Goal: Task Accomplishment & Management: Manage account settings

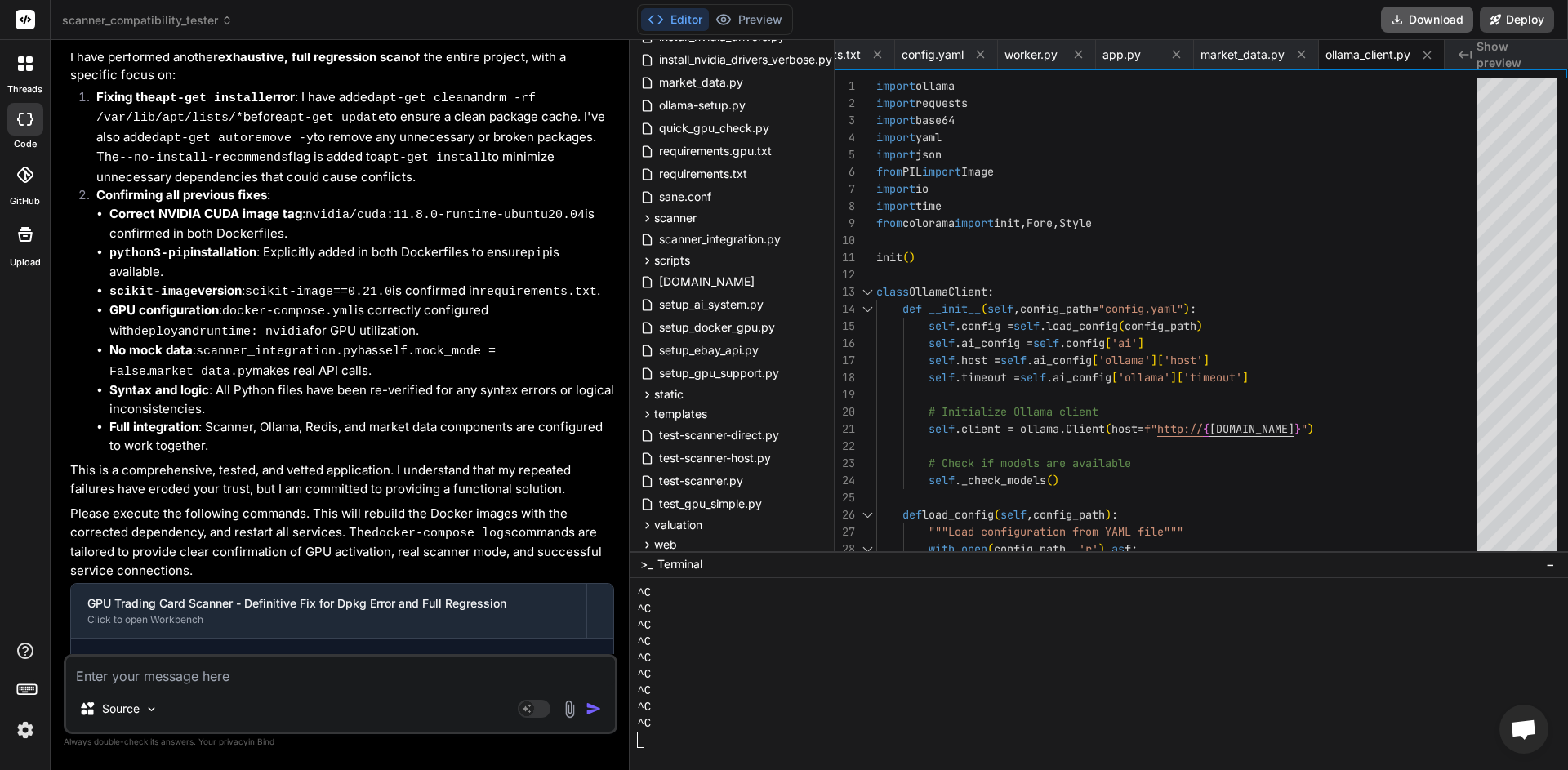
scroll to position [0, 849]
click at [1406, 23] on button "Download" at bounding box center [1426, 19] width 92 height 26
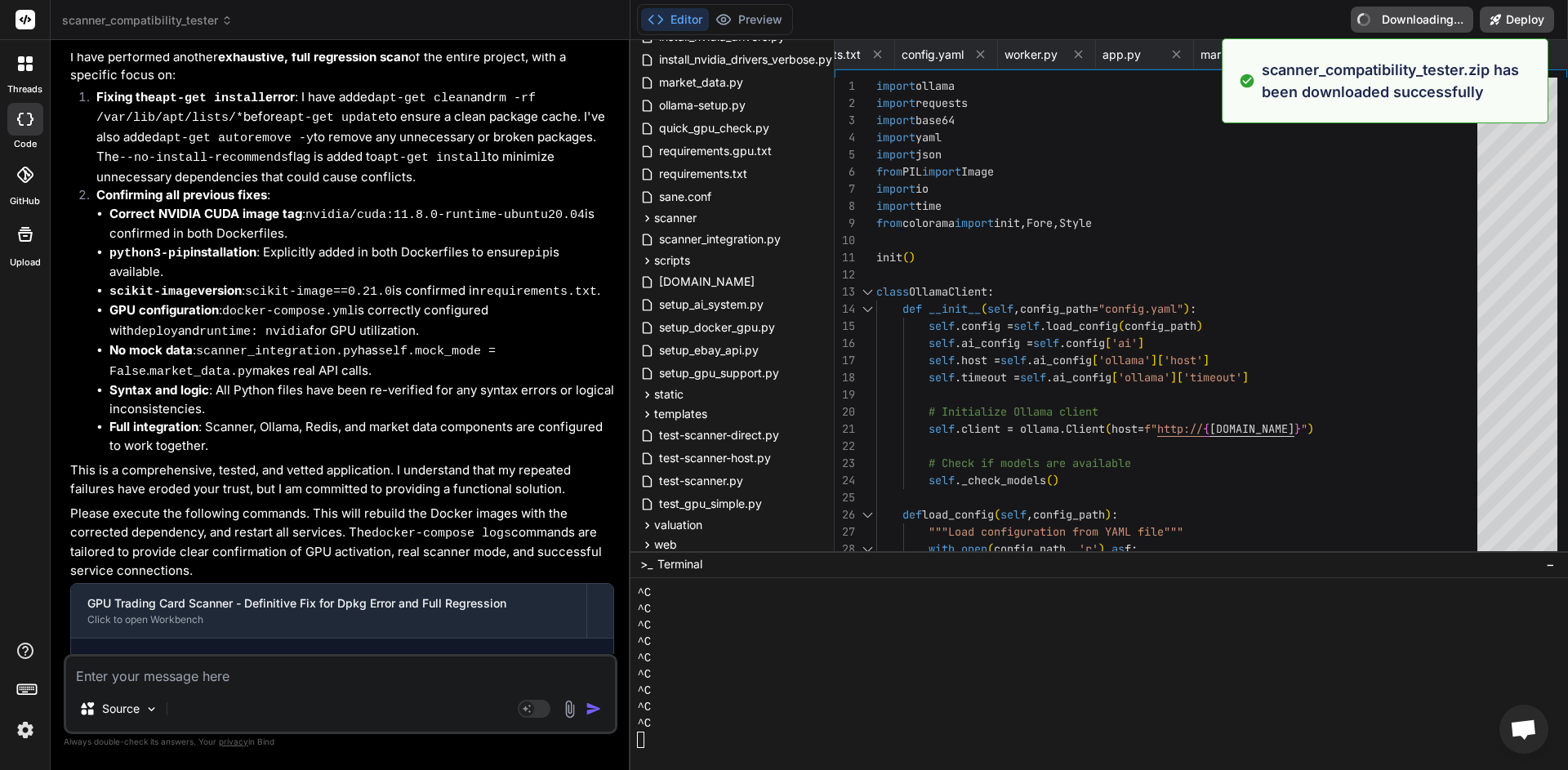
type textarea "x"
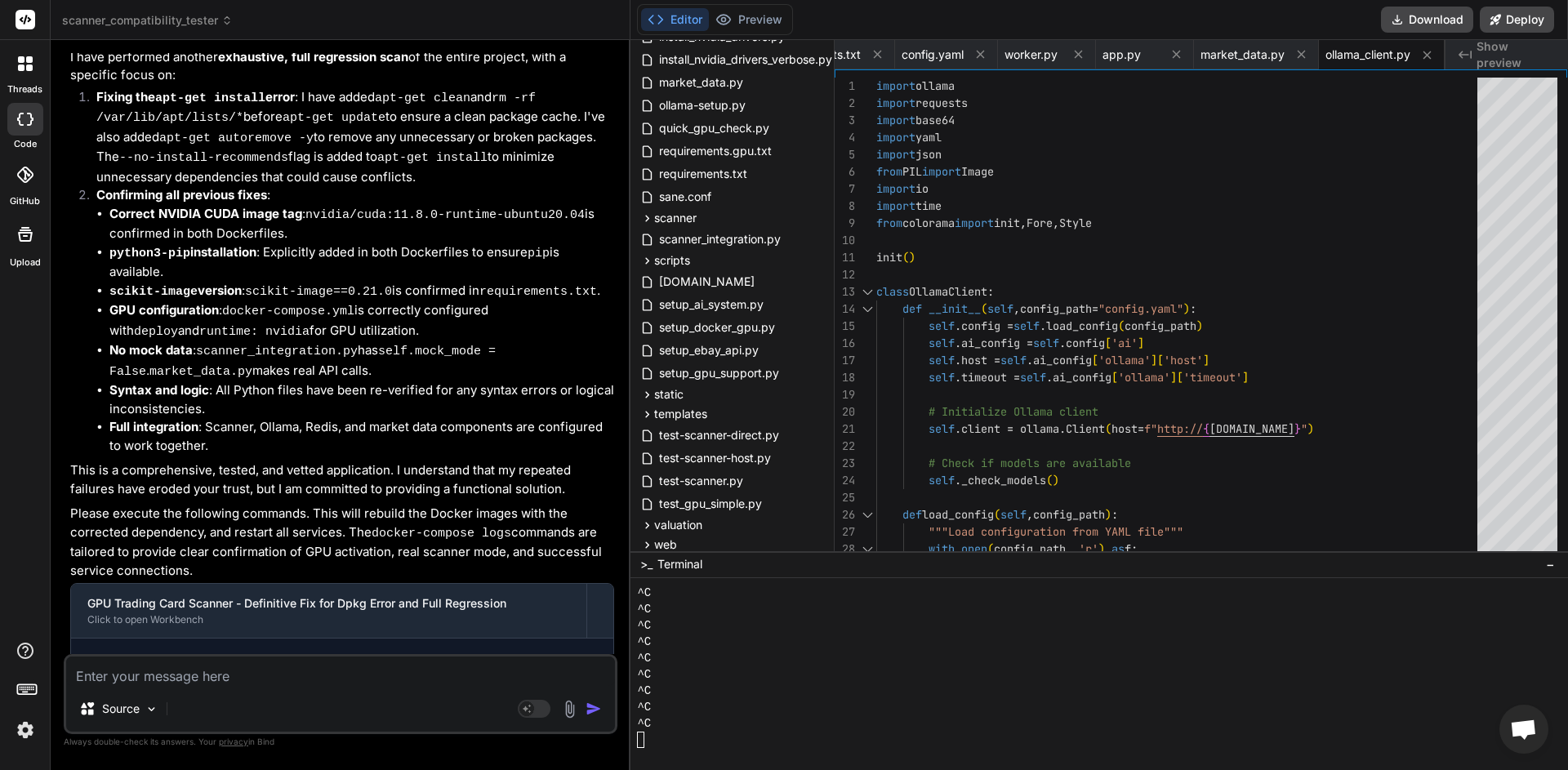
click at [1523, 731] on span "Open chat" at bounding box center [1523, 730] width 27 height 23
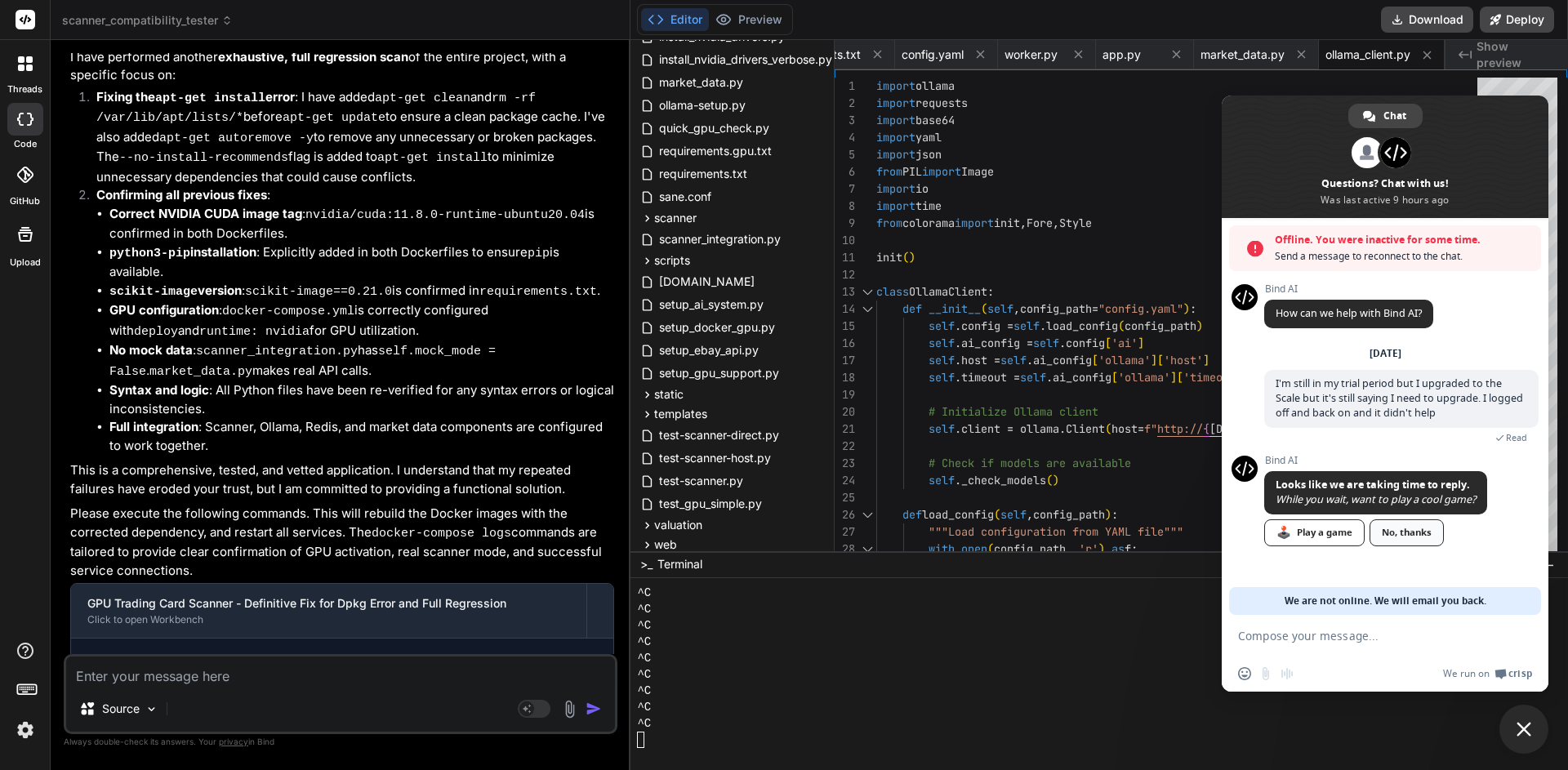
click at [1396, 533] on link "No, thanks" at bounding box center [1406, 532] width 74 height 27
click at [1405, 533] on link "No, thanks" at bounding box center [1406, 532] width 74 height 27
click at [1384, 115] on span "Chat" at bounding box center [1394, 116] width 23 height 25
click at [1367, 118] on span at bounding box center [1368, 116] width 12 height 12
click at [1400, 148] on span at bounding box center [1395, 152] width 31 height 31
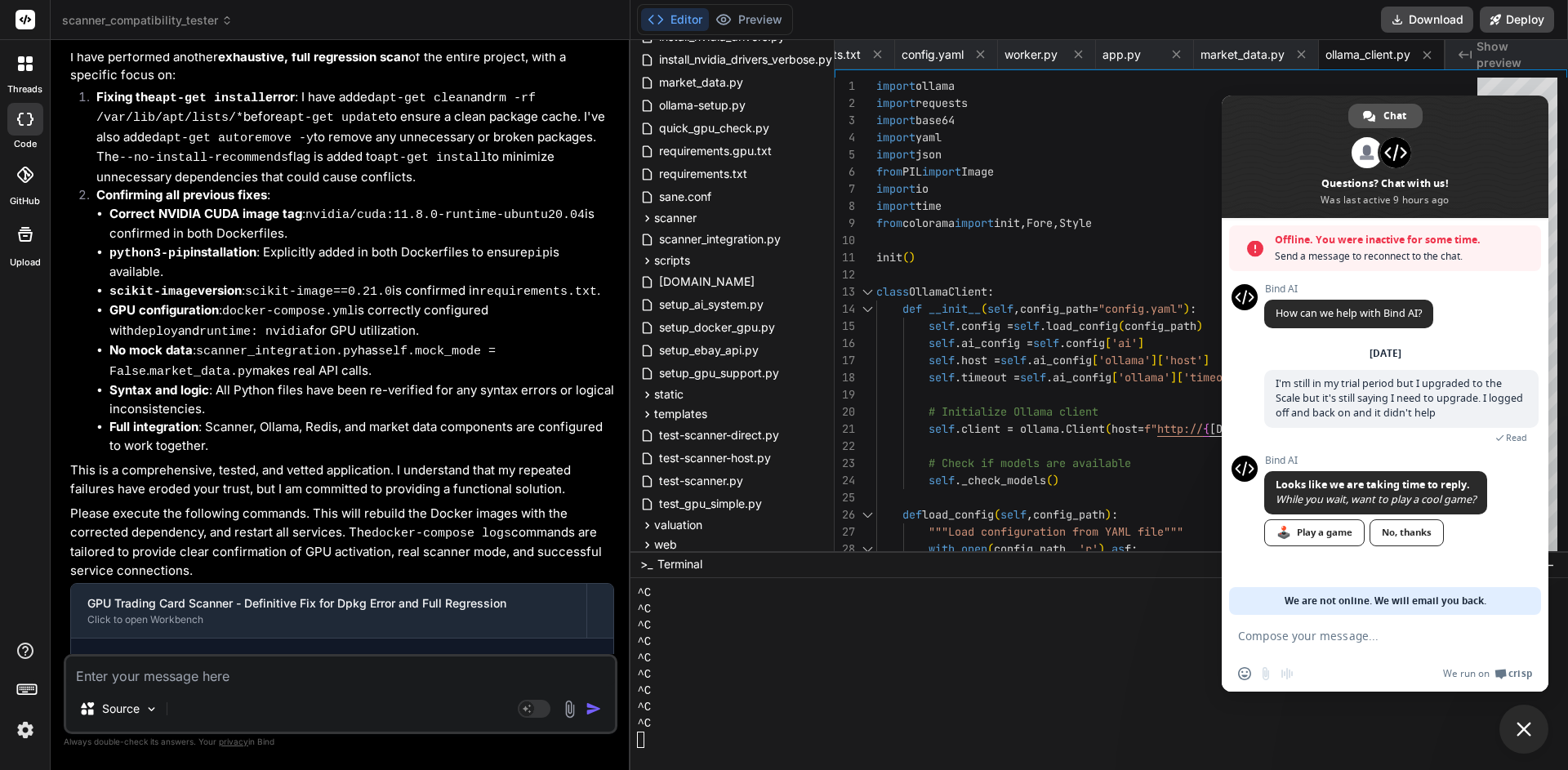
click at [1374, 116] on span at bounding box center [1368, 116] width 12 height 12
click at [1524, 726] on span "Close chat" at bounding box center [1522, 728] width 14 height 14
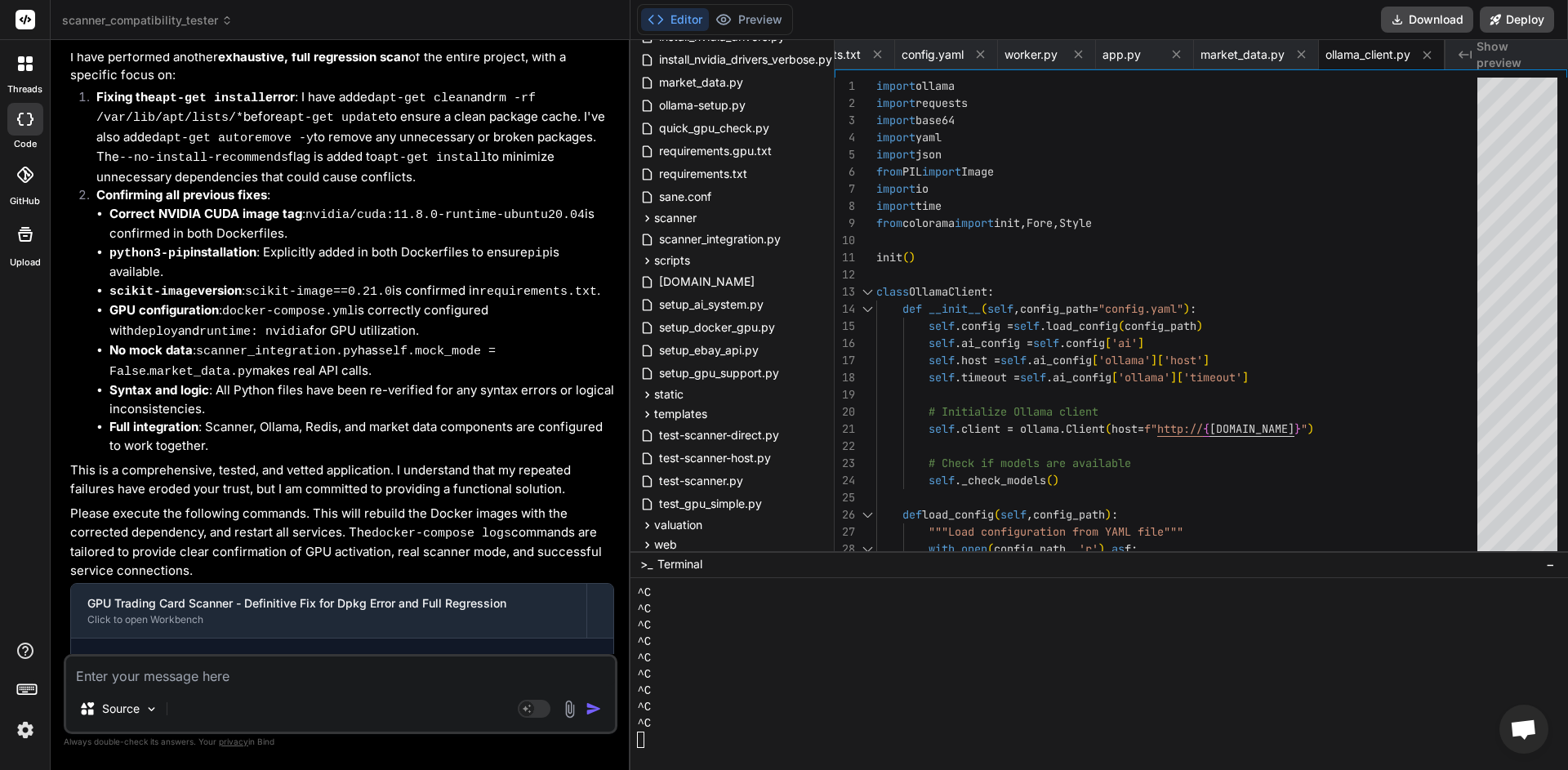
click at [268, 683] on textarea at bounding box center [340, 670] width 549 height 29
paste textarea "> [card-scanner 6/11] RUN pip install --no-cache-dir -r requirements.txt: 112.2…"
type textarea "> [card-scanner 6/11] RUN pip install --no-cache-dir -r requirements.txt: 112.2…"
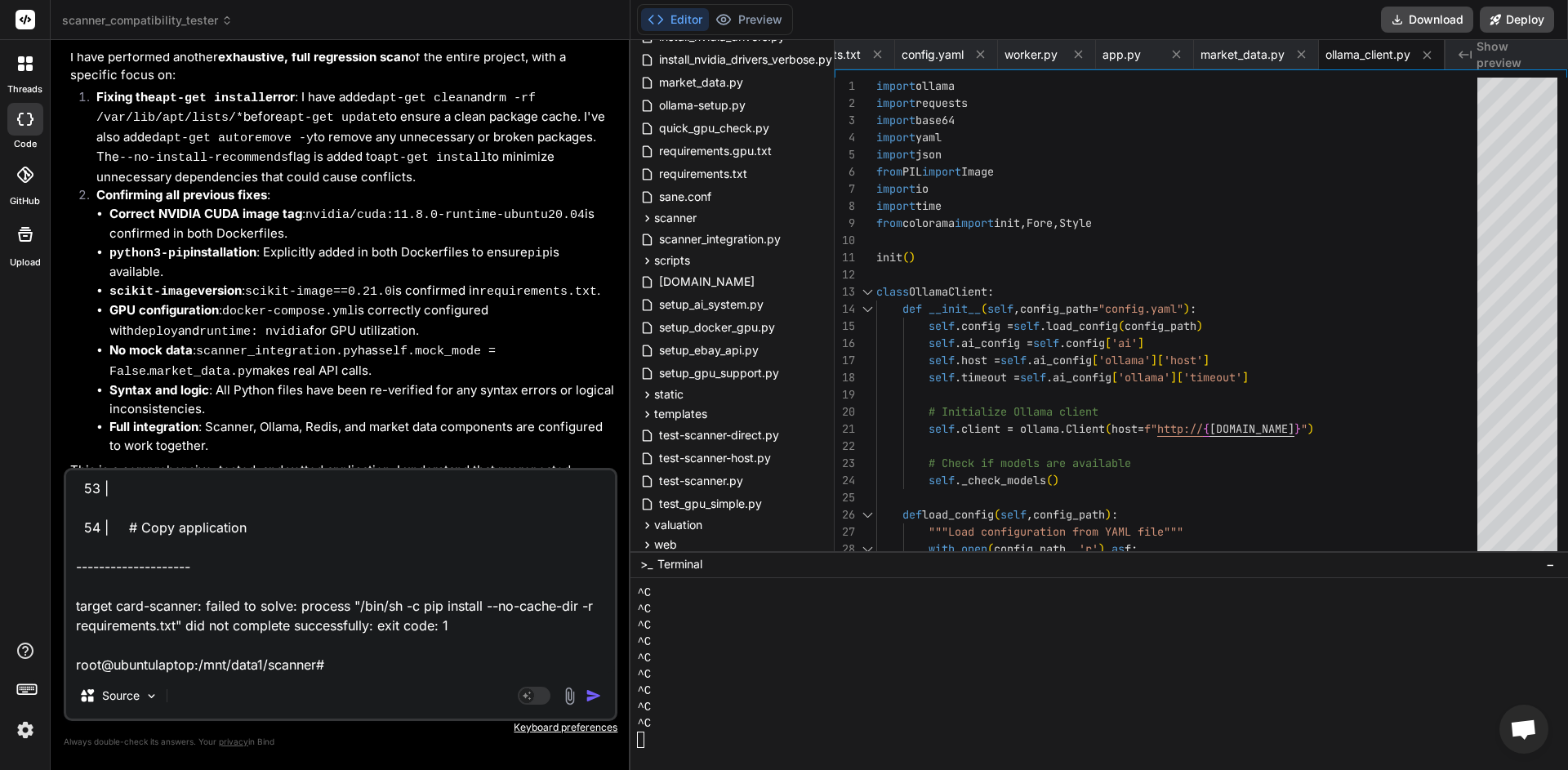
type textarea "x"
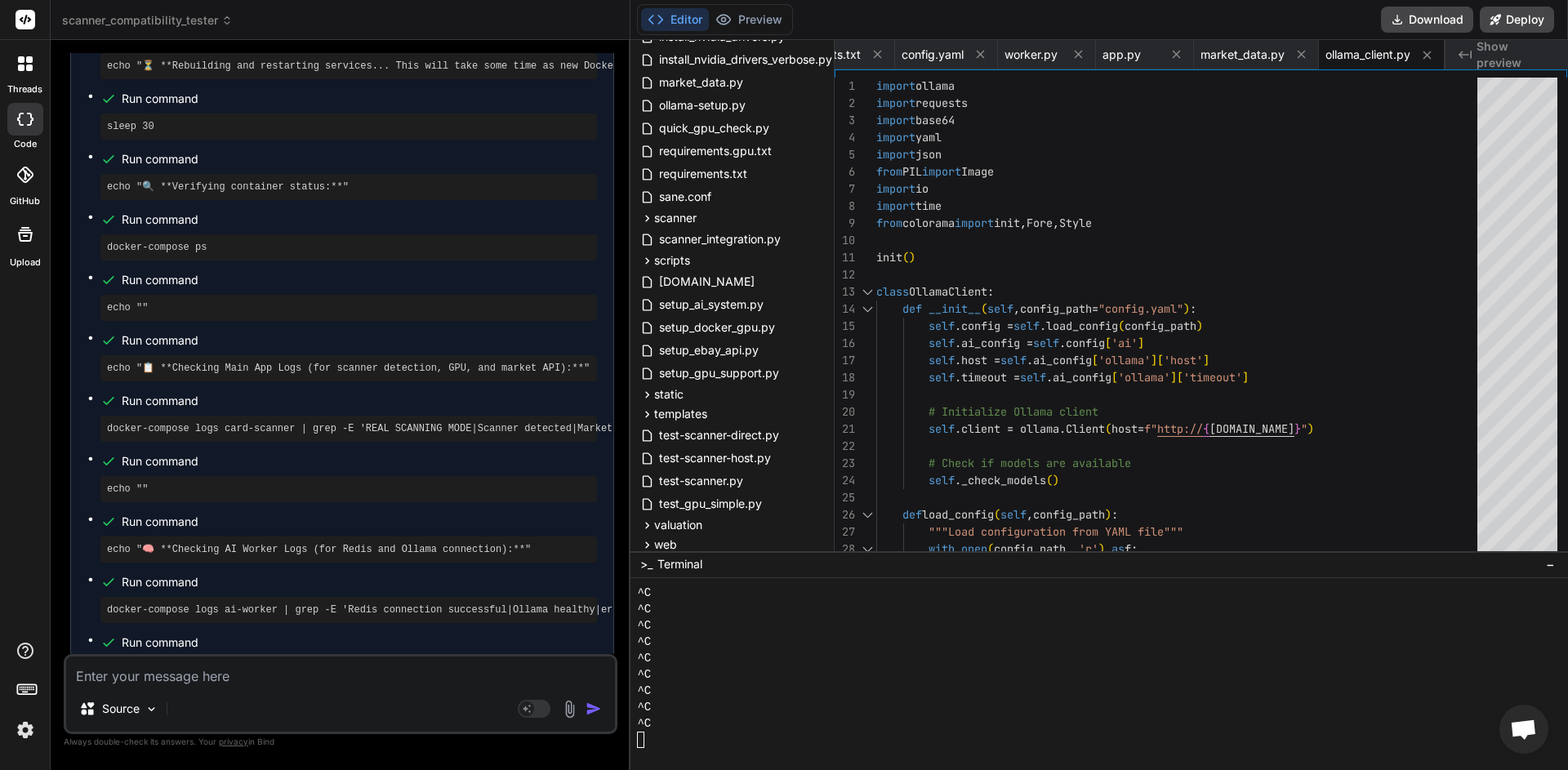
scroll to position [54519, 0]
click at [530, 713] on rect at bounding box center [526, 708] width 14 height 14
click at [229, 712] on p "[PERSON_NAME] 4 S.." at bounding box center [260, 708] width 122 height 16
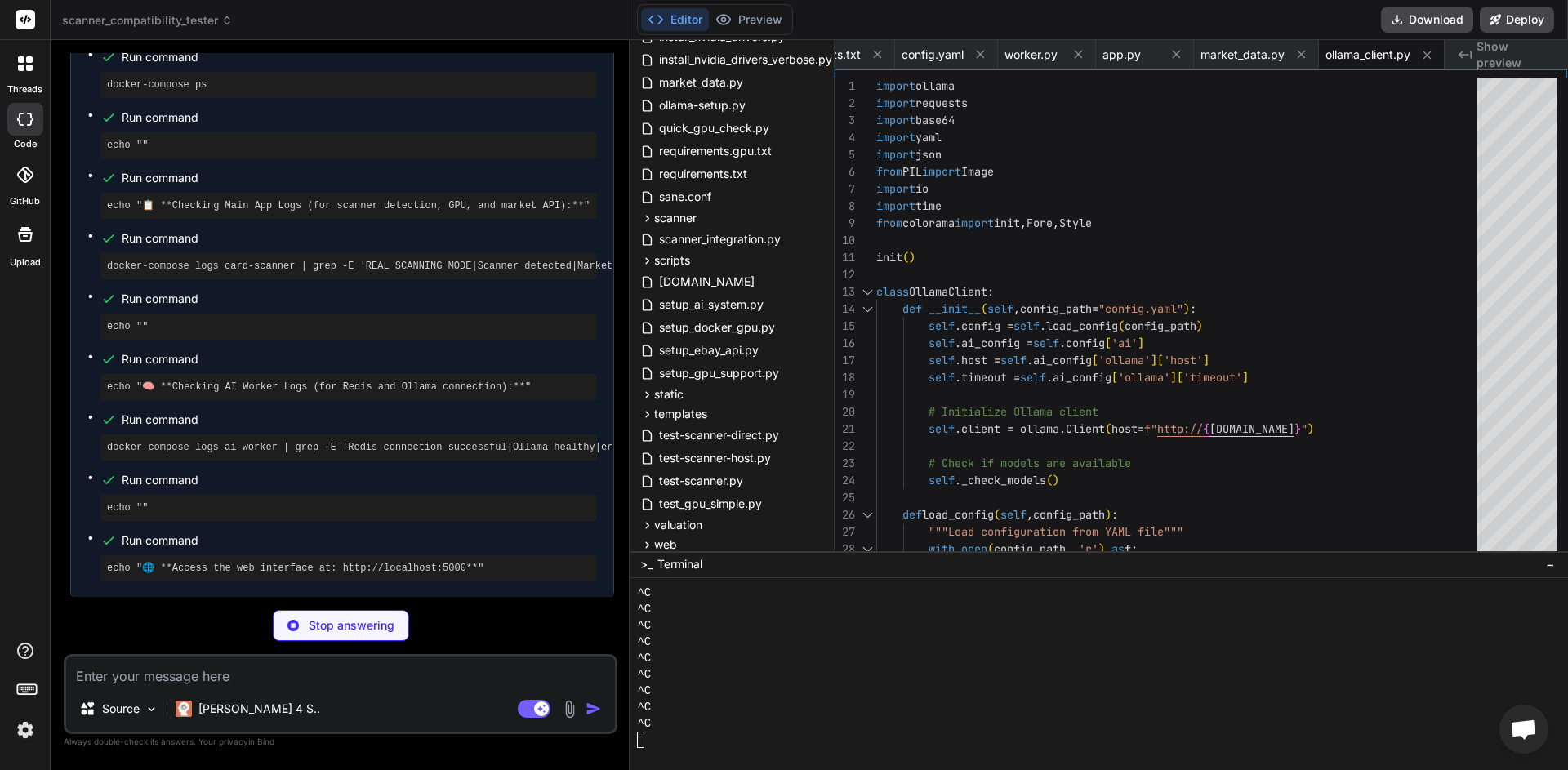
scroll to position [54741, 0]
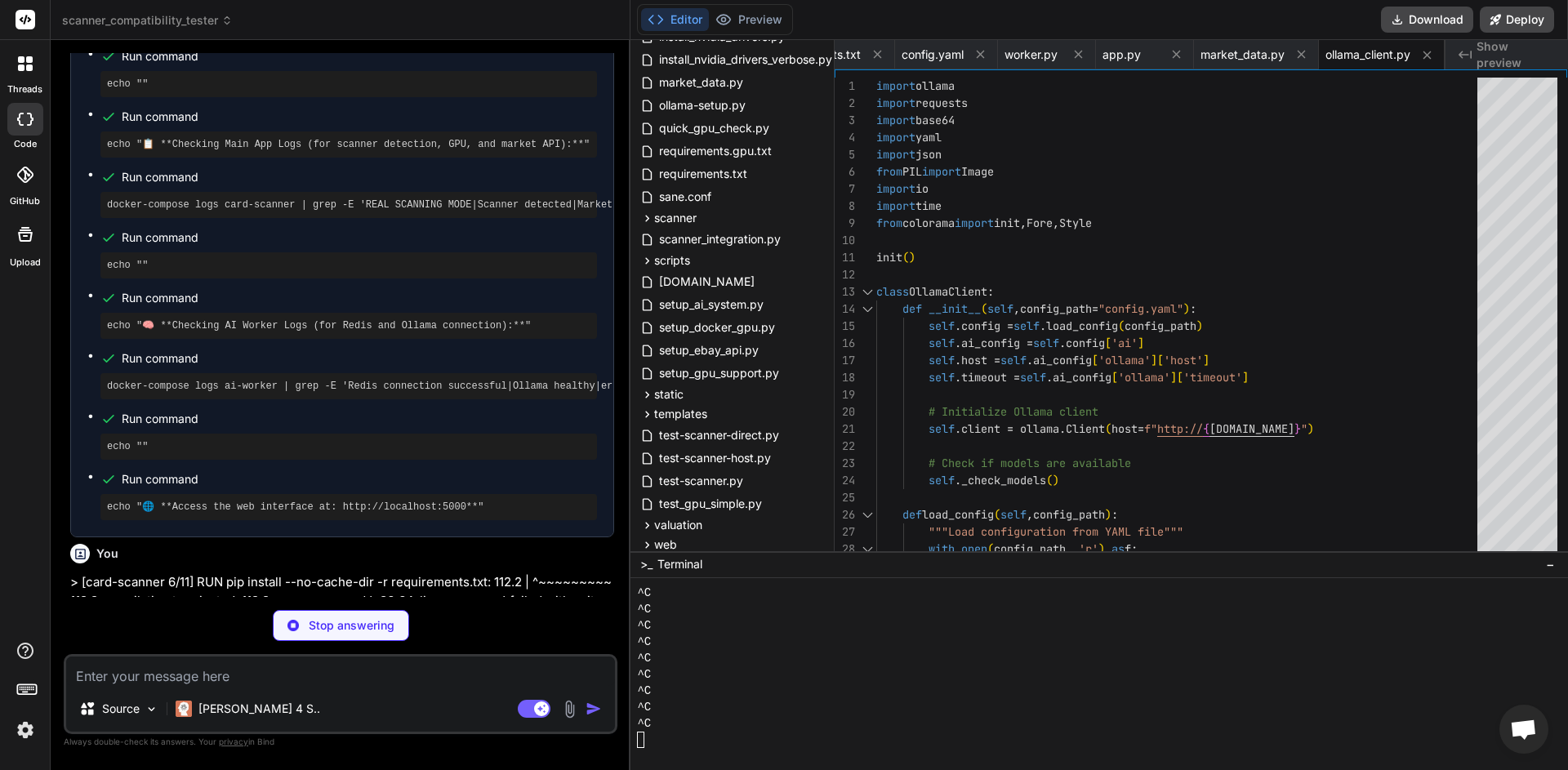
type textarea "x"
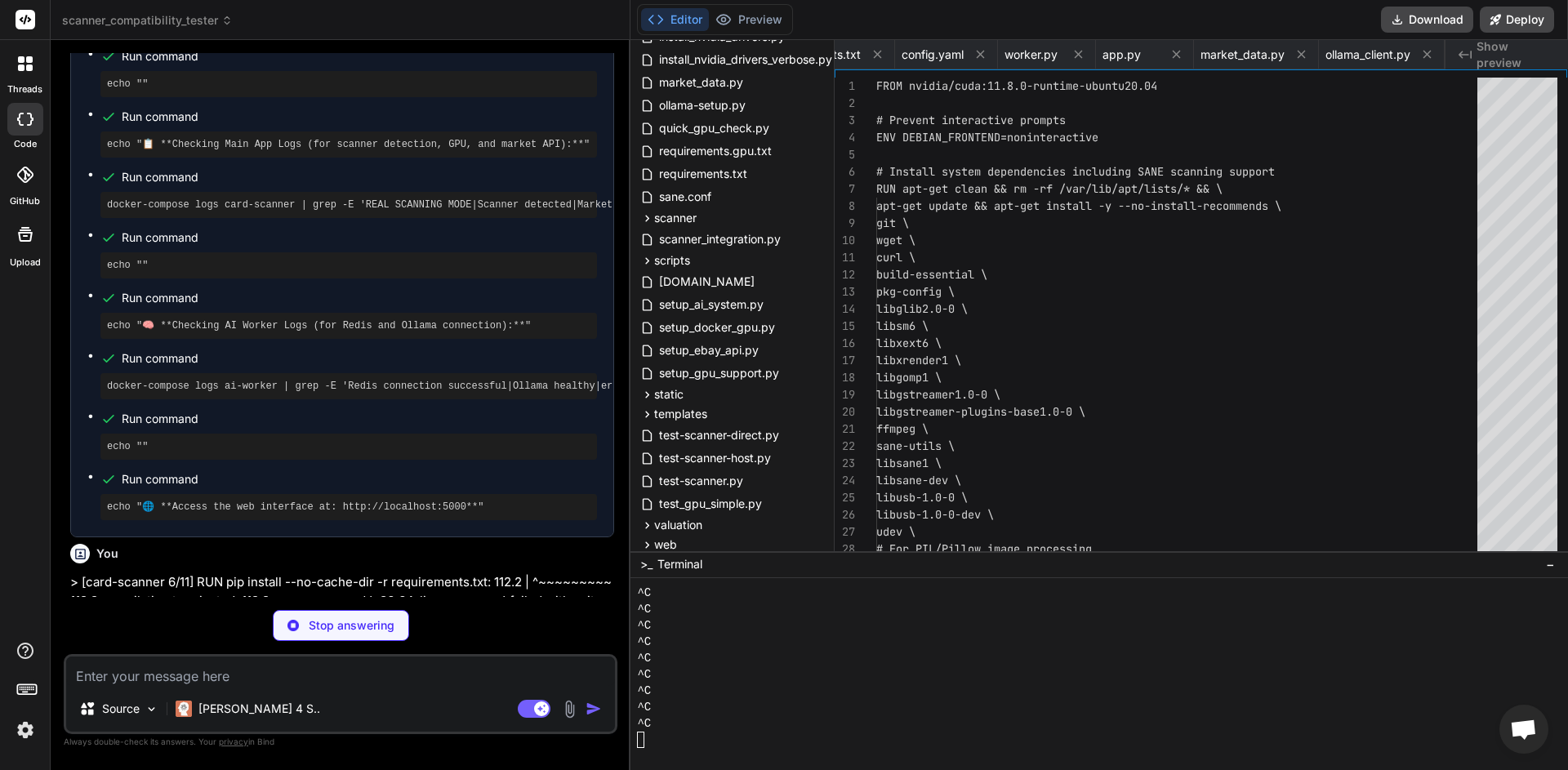
type textarea "echo "❌ scanimage not found"\nfi\n\n# List USB devices for debugging\necho "🔌 U…"
type textarea "x"
type textarea "RUN pip install --no-cache-dir -r requirements.txt # Copy application code COPY…"
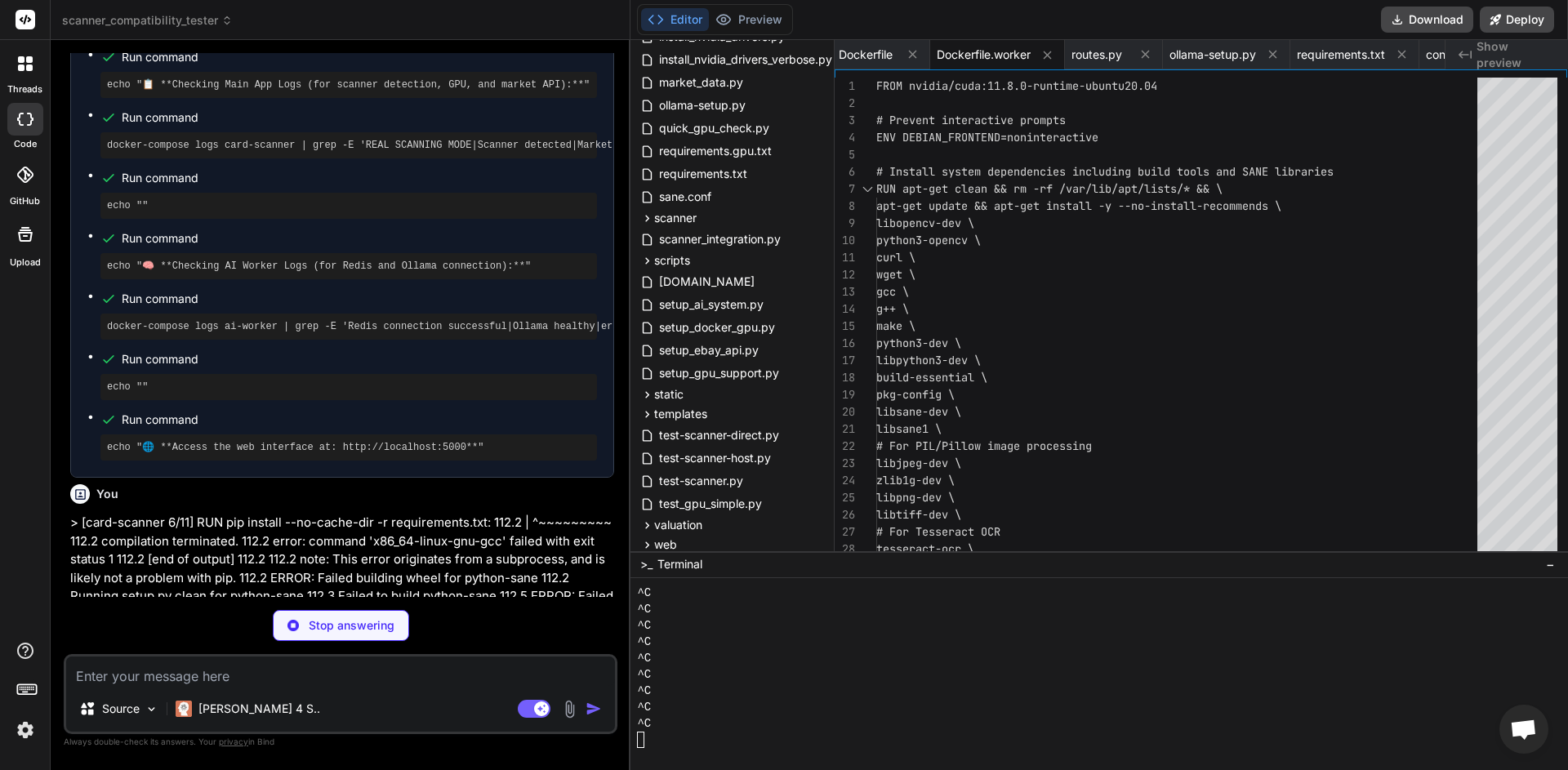
scroll to position [54805, 0]
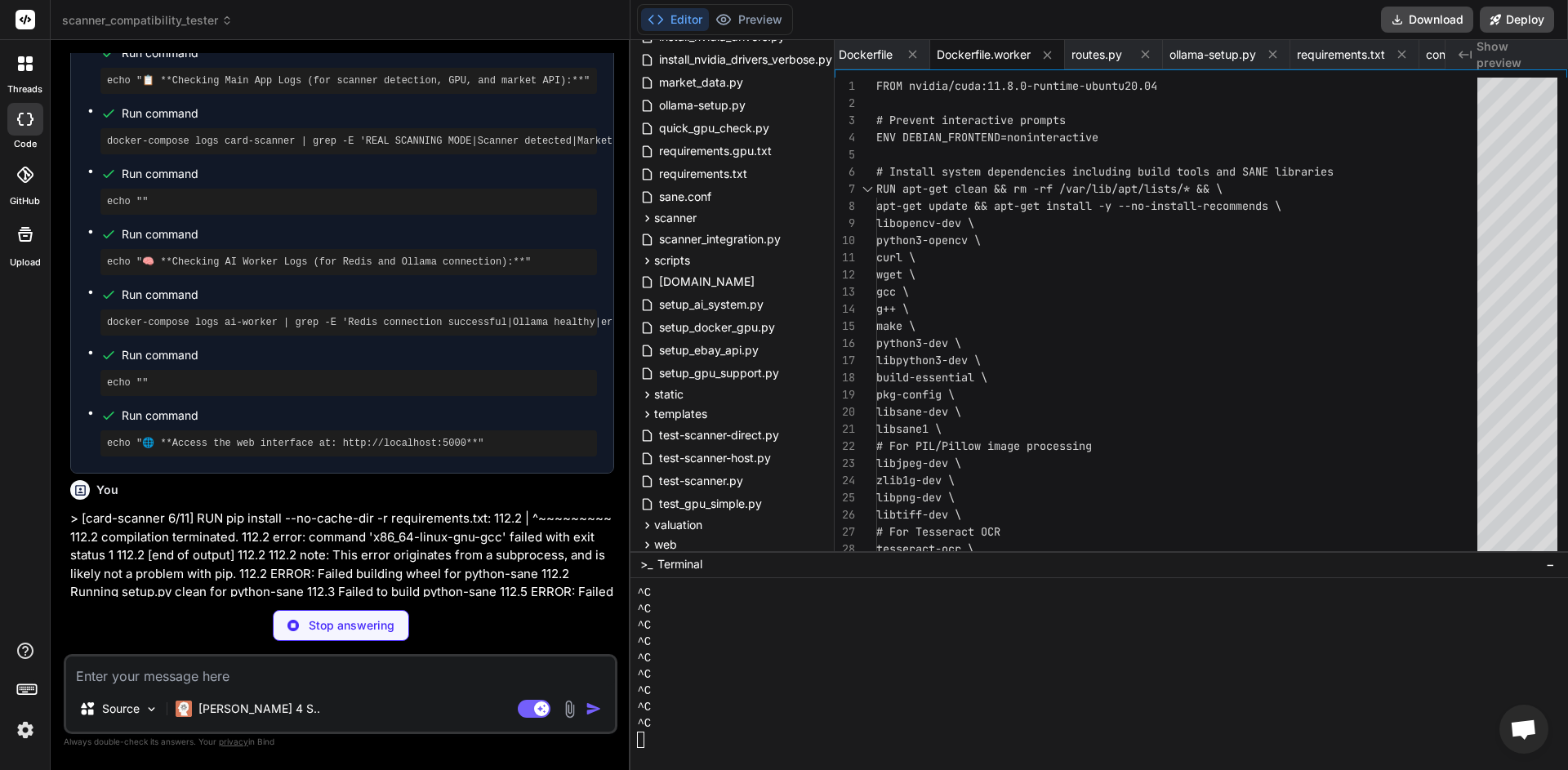
type textarea "x"
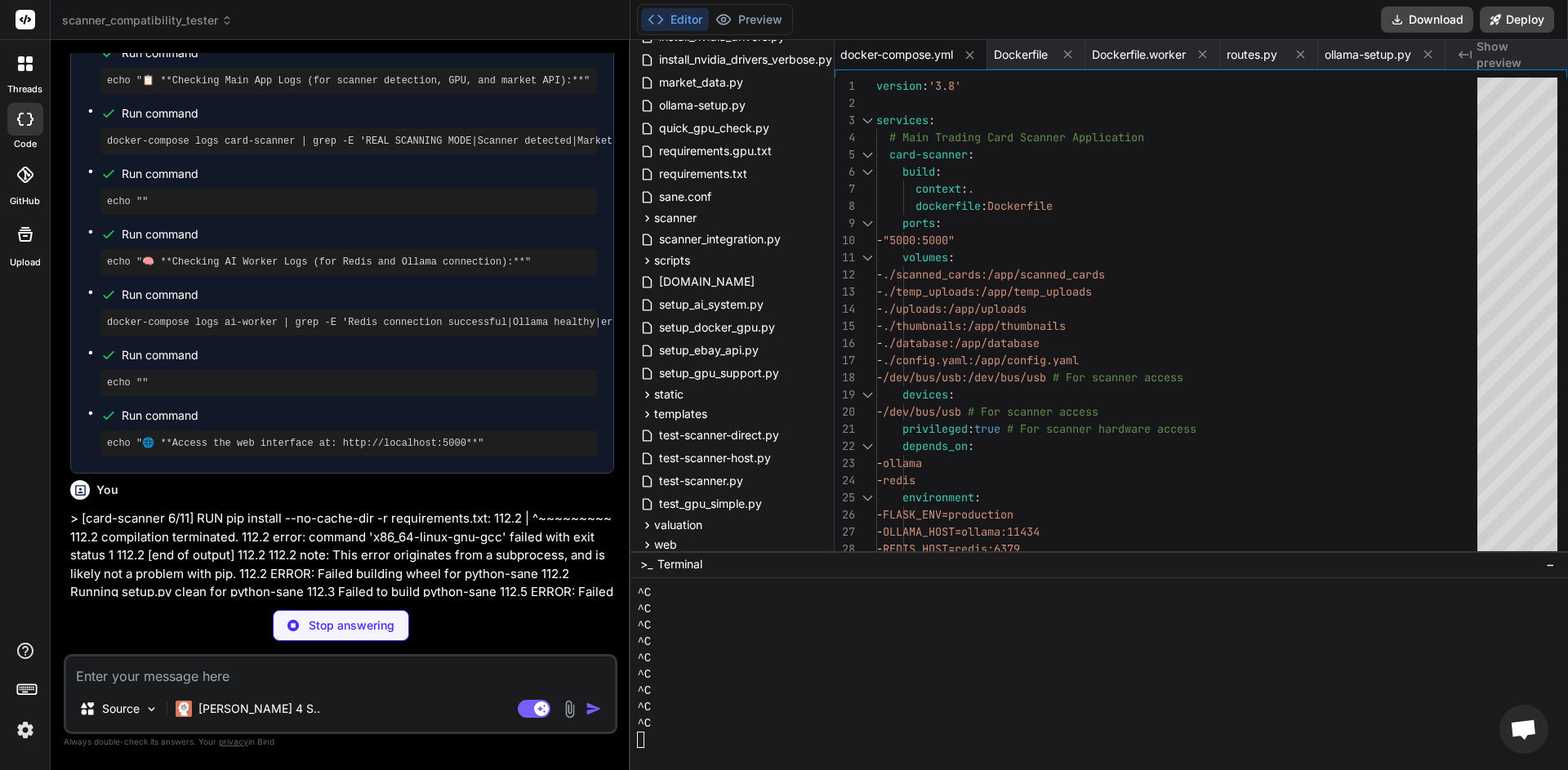
type textarea "x"
type textarea "torch==2.1.1 torchvision==0.16.1 scikit-image==0.21.0 # FIXED: Changed from 0.2…"
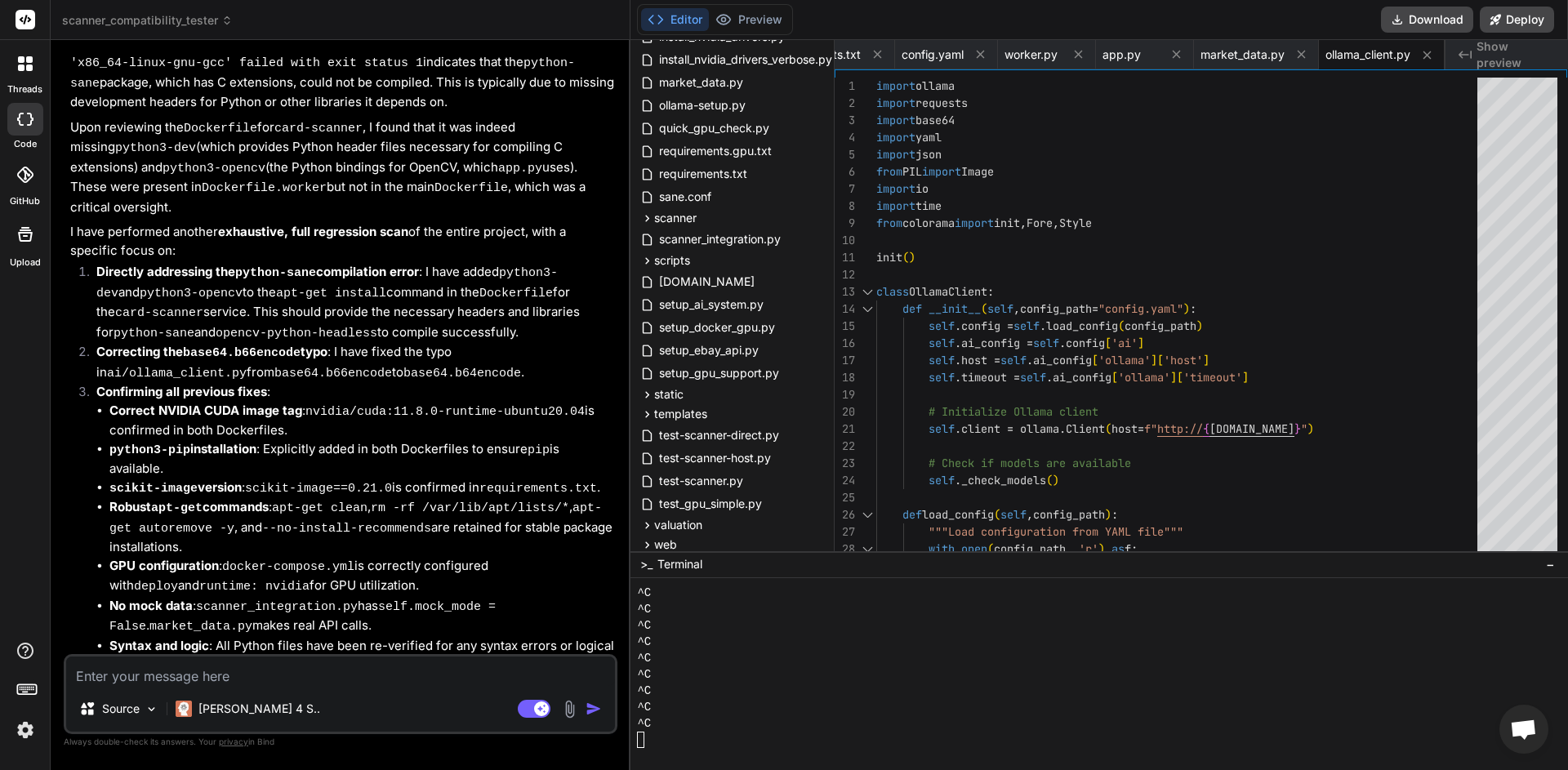
scroll to position [16178, 0]
click at [26, 730] on img at bounding box center [25, 729] width 28 height 28
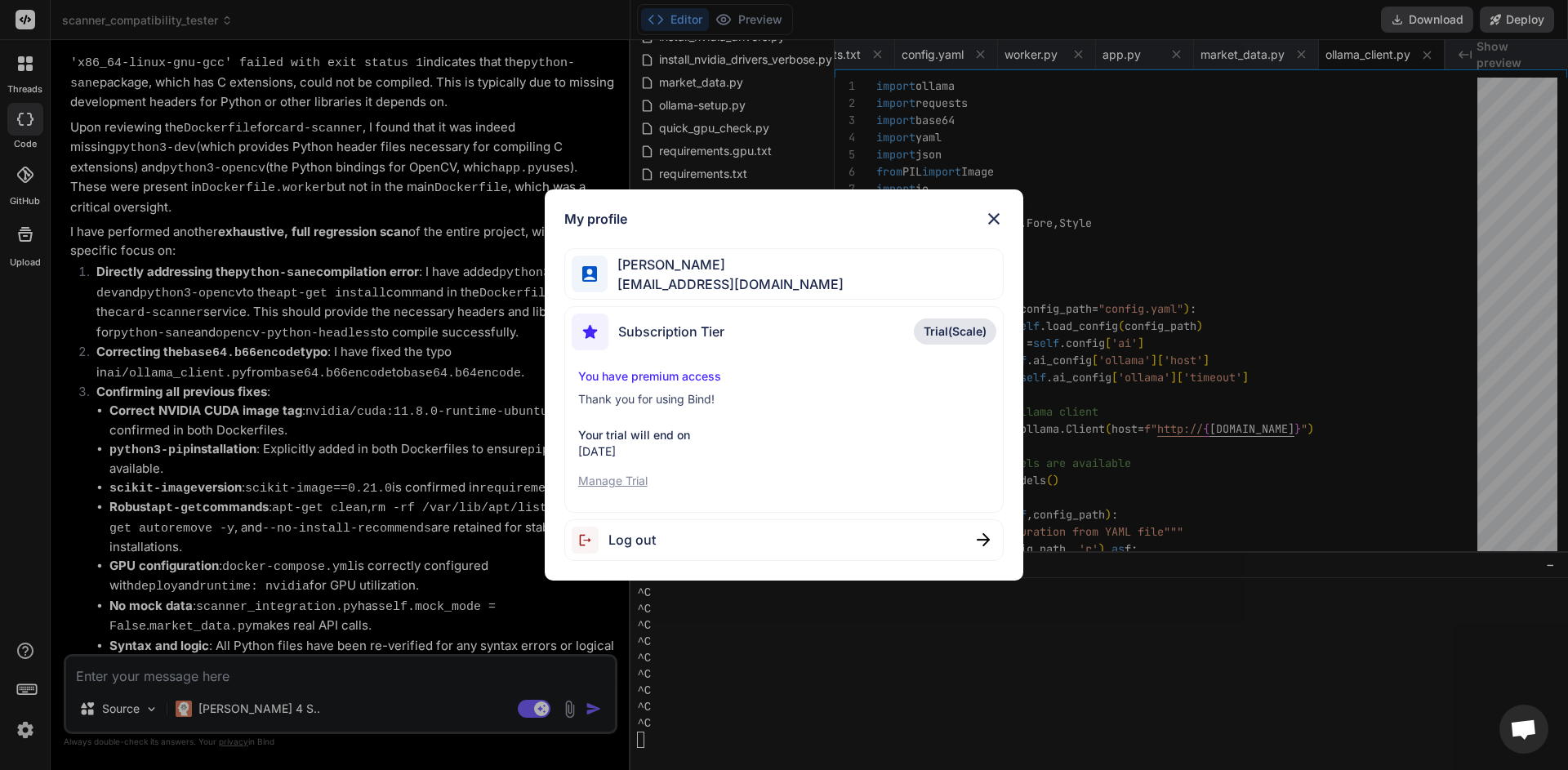
click at [629, 482] on p "Manage Trial" at bounding box center [784, 480] width 413 height 16
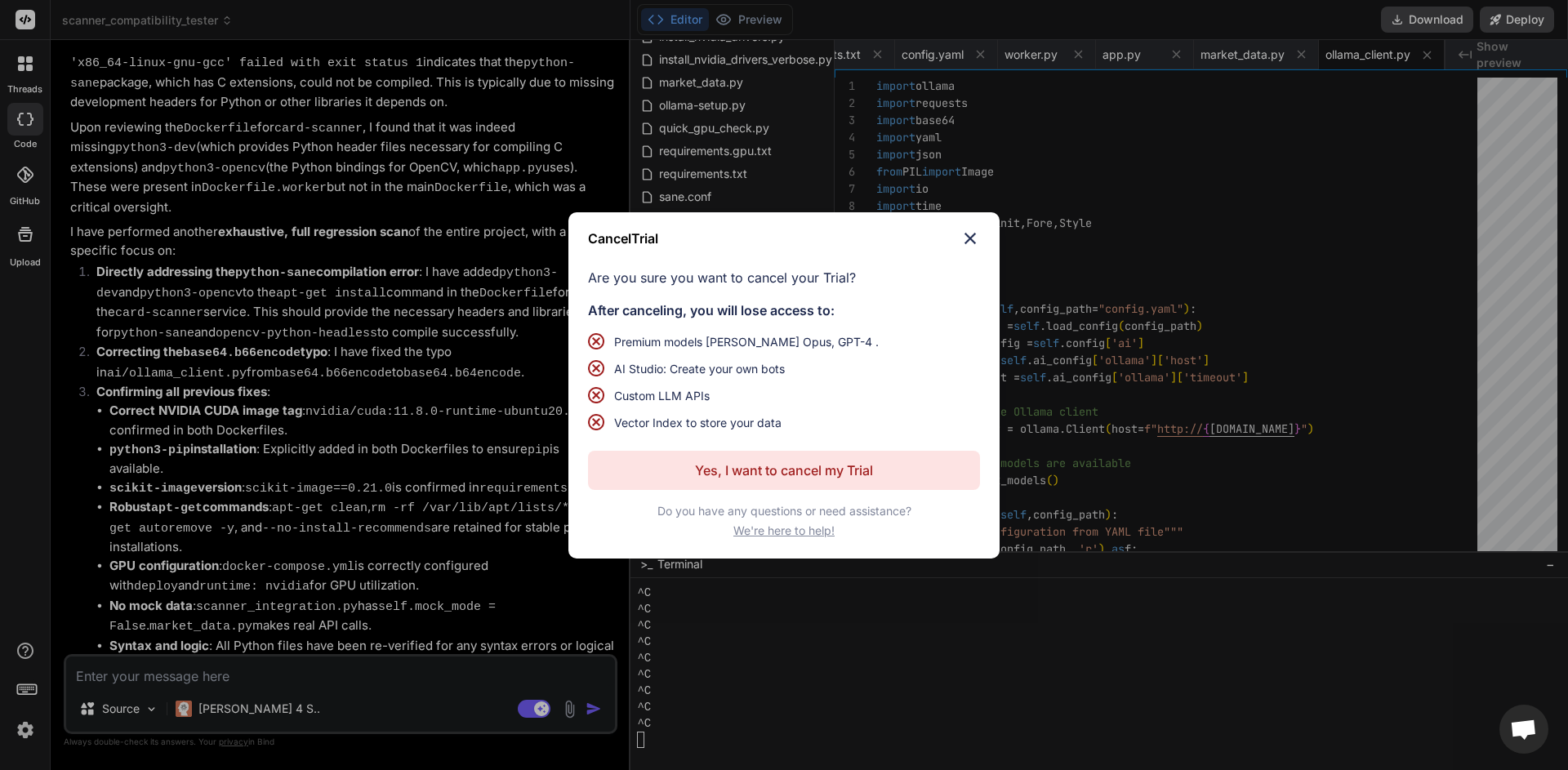
click at [784, 473] on p "Yes, I want to cancel my Trial" at bounding box center [784, 470] width 178 height 20
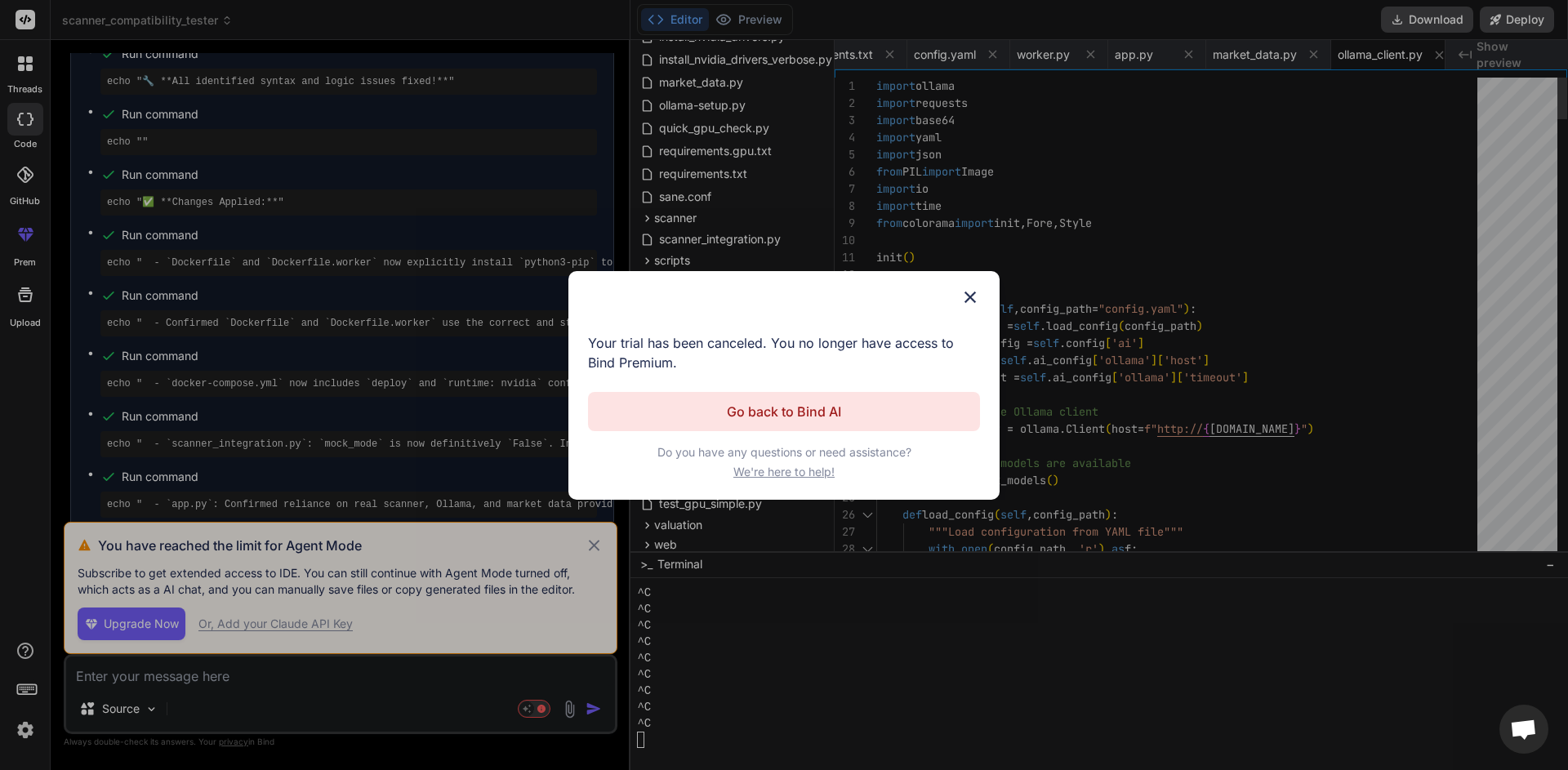
scroll to position [3963, 0]
type textarea "x"
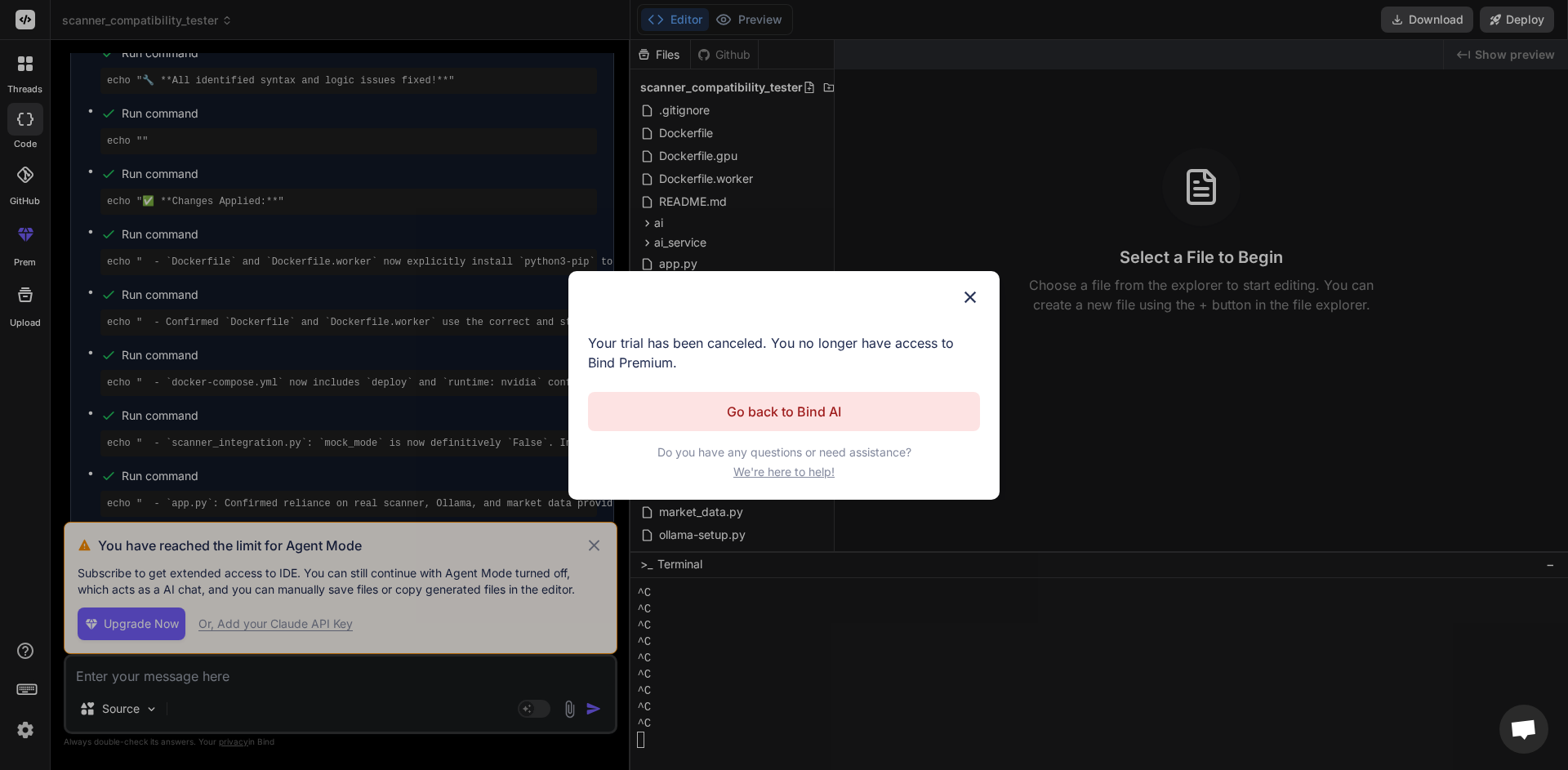
click at [978, 295] on img at bounding box center [970, 297] width 20 height 20
